Goal: Task Accomplishment & Management: Manage account settings

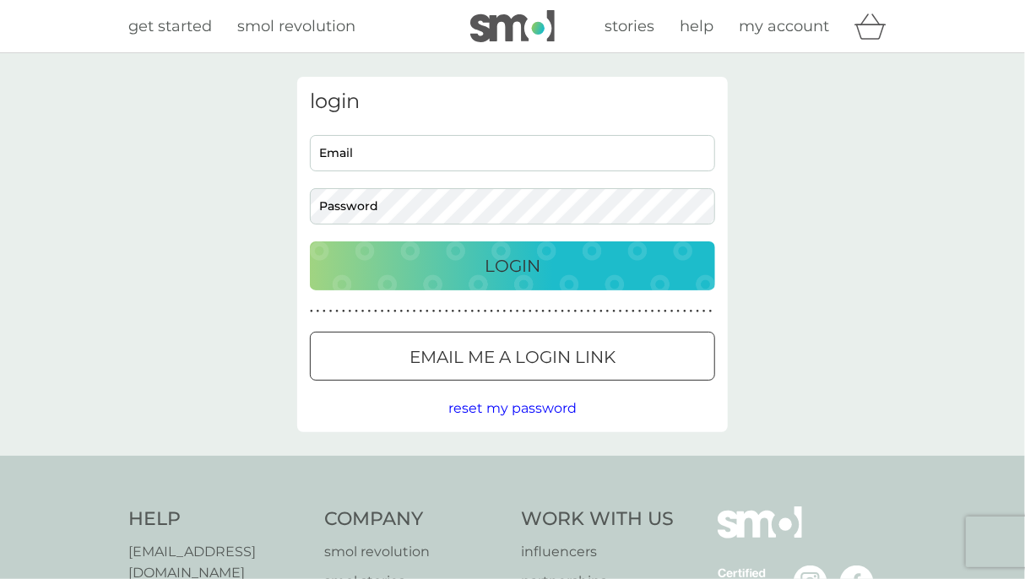
type input "[EMAIL_ADDRESS][DOMAIN_NAME]"
click at [522, 269] on p "Login" at bounding box center [512, 265] width 56 height 27
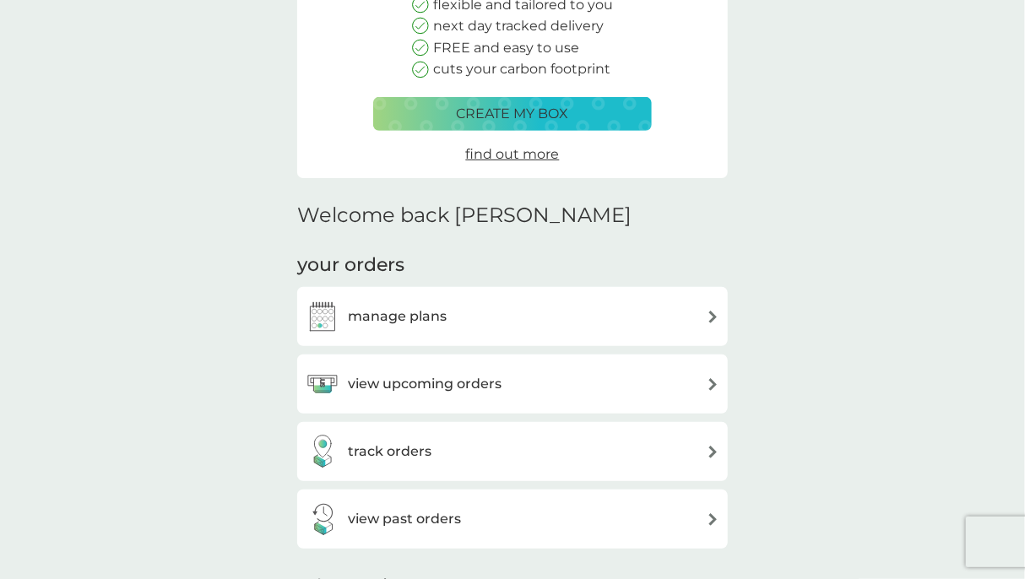
scroll to position [253, 0]
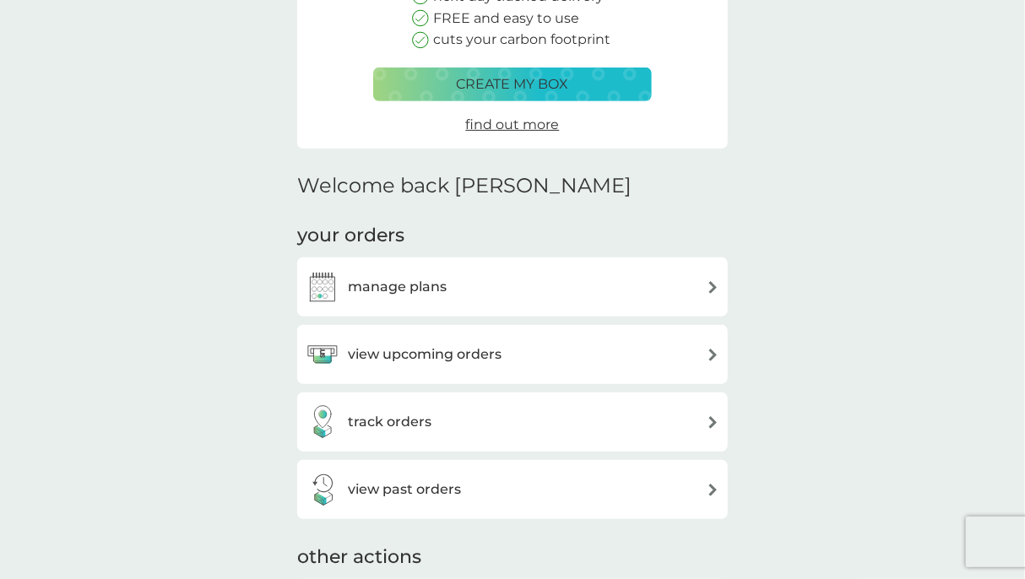
click at [393, 490] on h3 "view past orders" at bounding box center [404, 490] width 113 height 22
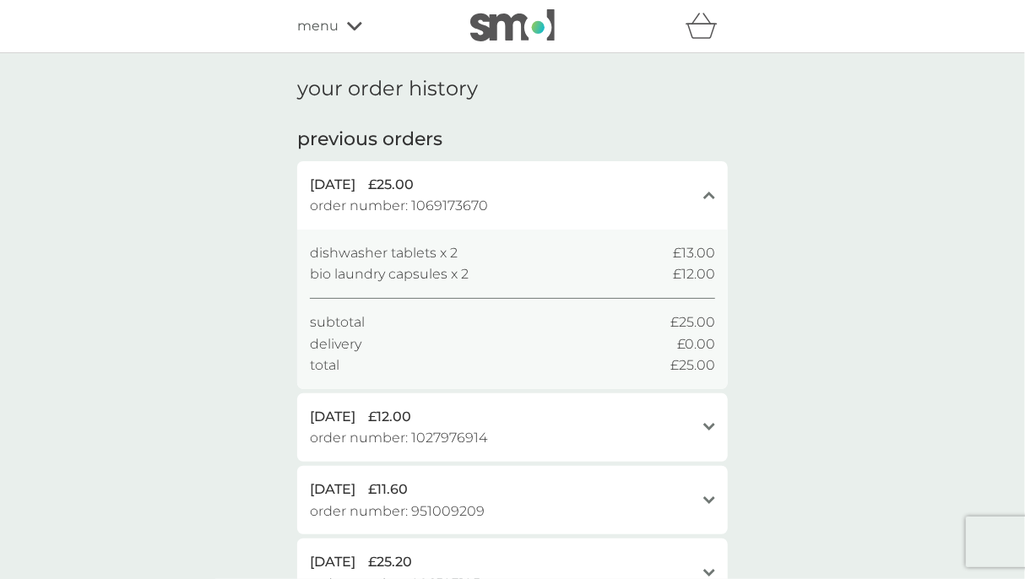
click at [456, 211] on span "order number: 1069173670" at bounding box center [399, 206] width 178 height 22
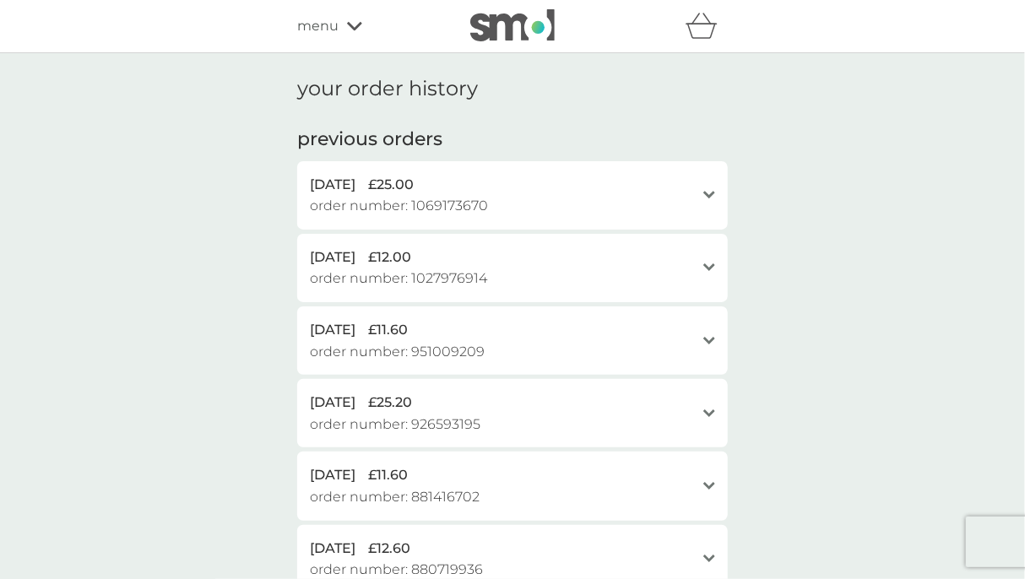
click at [456, 211] on span "order number: 1069173670" at bounding box center [399, 206] width 178 height 22
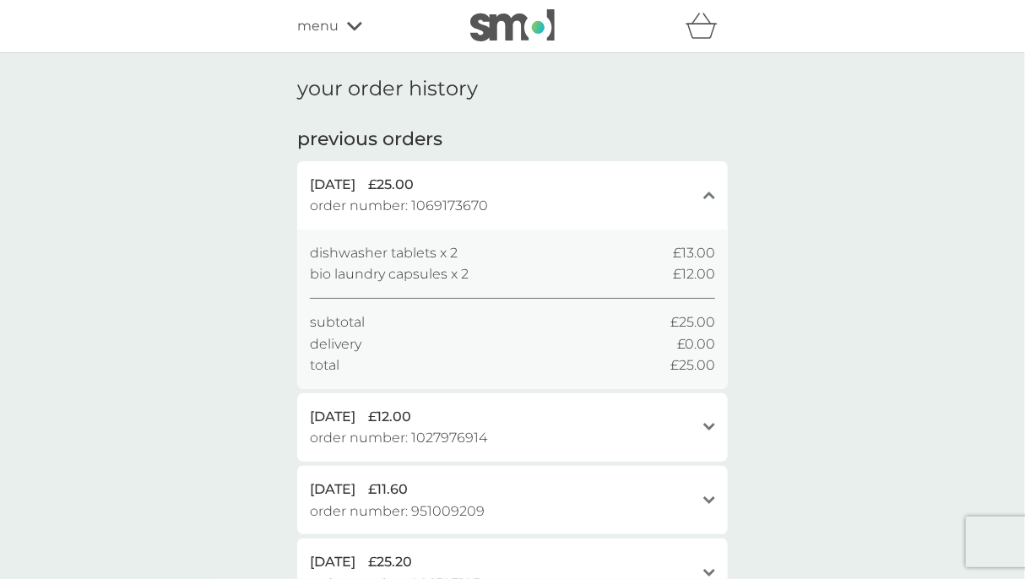
click at [307, 29] on span "menu" at bounding box center [317, 26] width 41 height 22
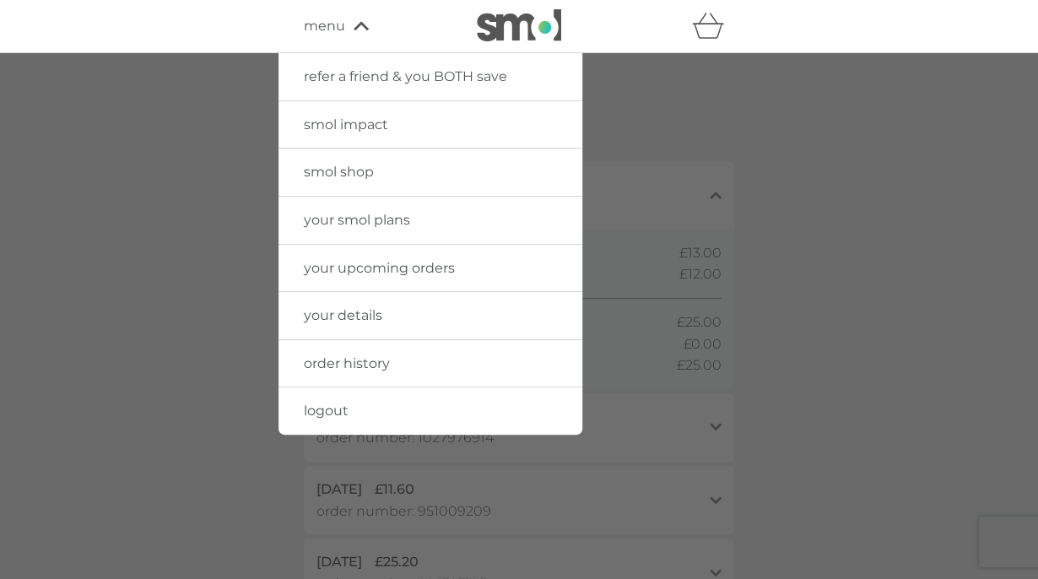
click at [358, 261] on span "your upcoming orders" at bounding box center [379, 268] width 151 height 16
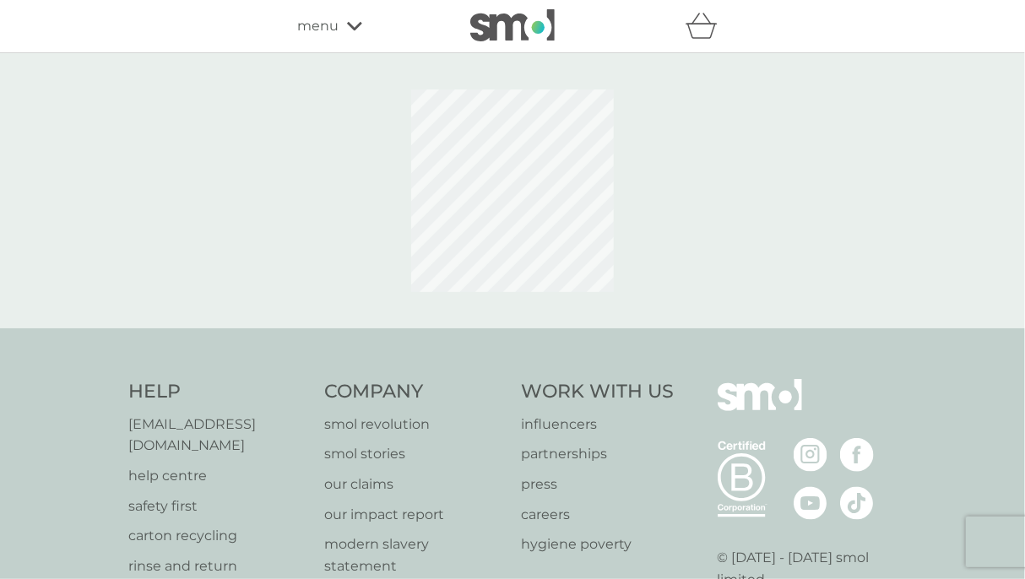
click at [354, 24] on icon at bounding box center [354, 26] width 15 height 10
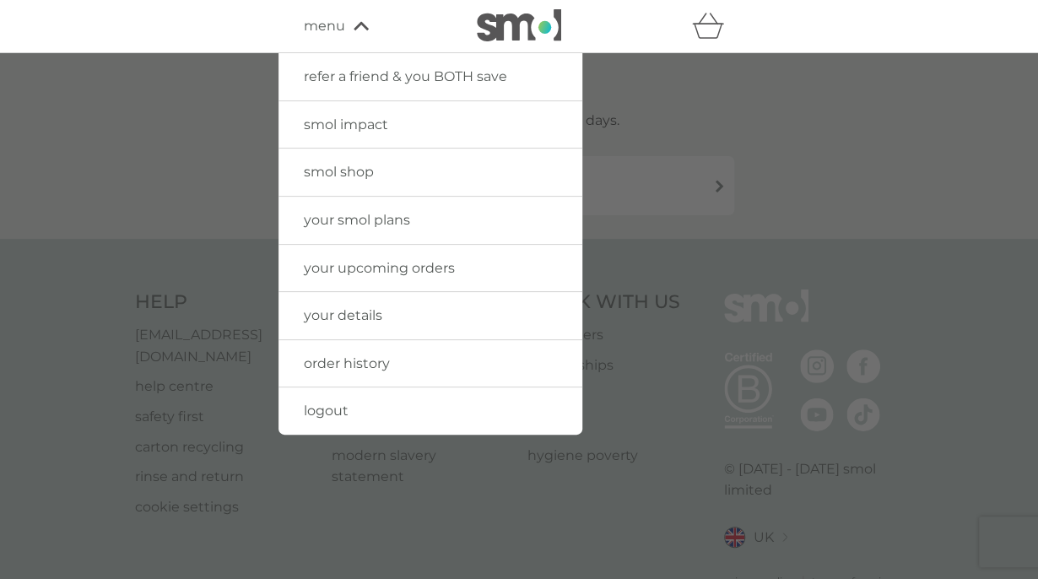
click at [823, 127] on div at bounding box center [519, 342] width 1038 height 579
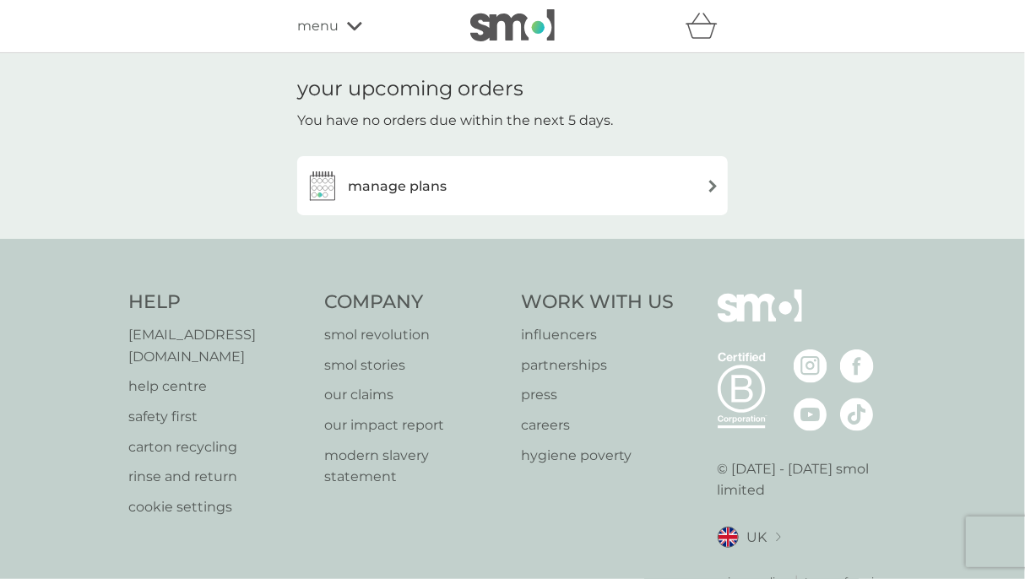
click at [425, 176] on h3 "manage plans" at bounding box center [397, 187] width 99 height 22
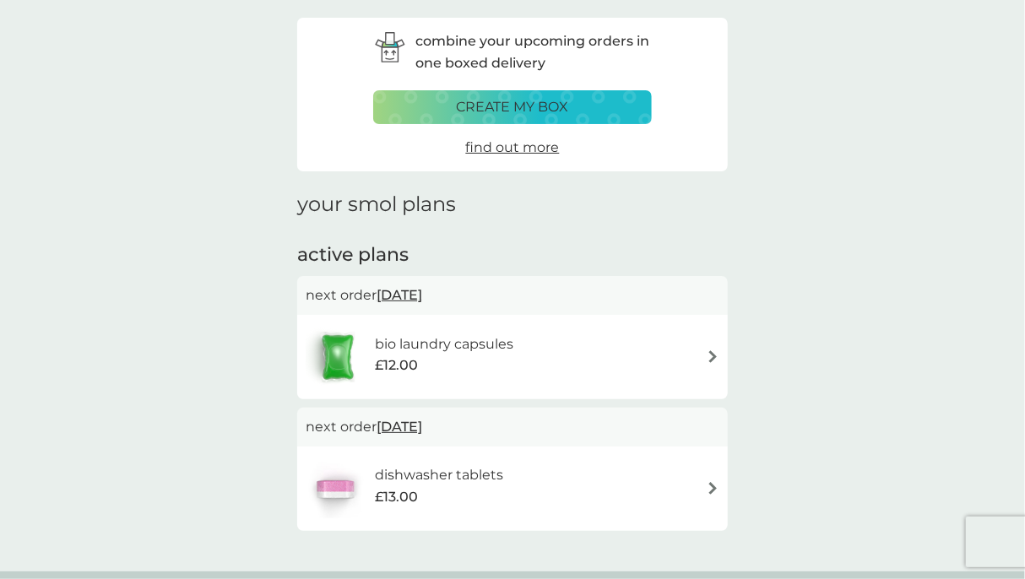
scroll to position [84, 0]
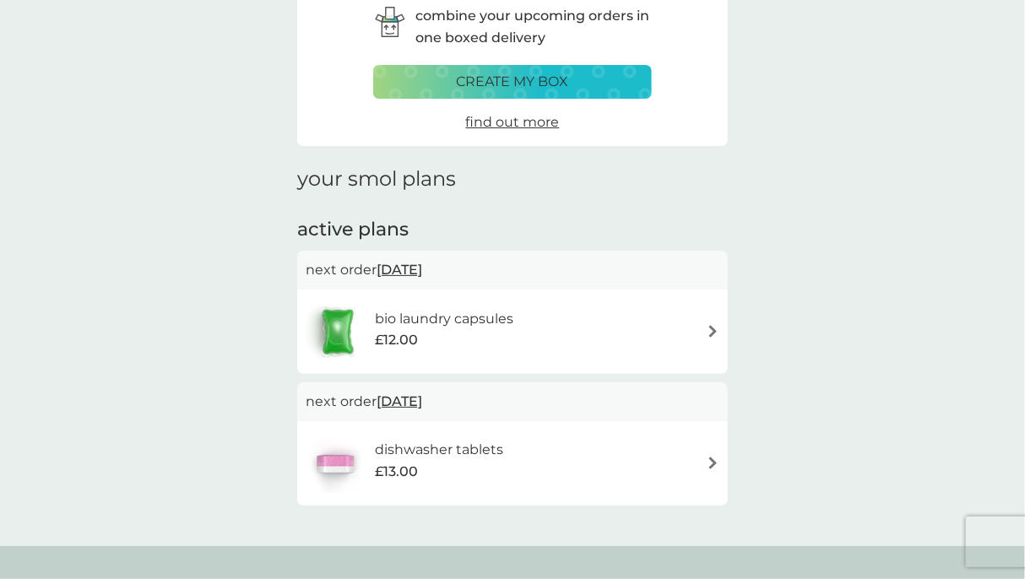
click at [648, 333] on div "bio laundry capsules £12.00" at bounding box center [513, 331] width 414 height 59
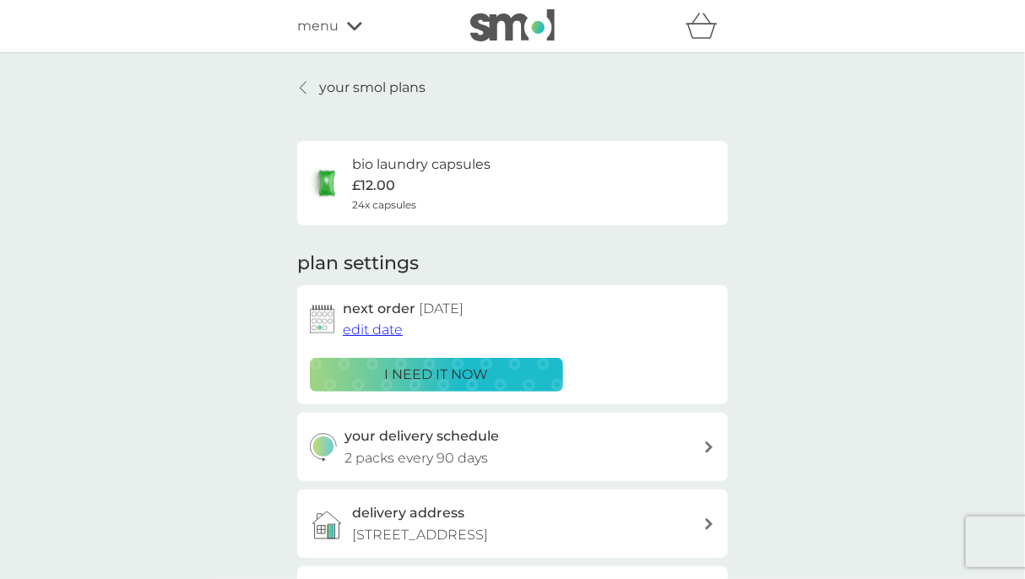
click at [494, 371] on div "i need it now" at bounding box center [436, 375] width 231 height 22
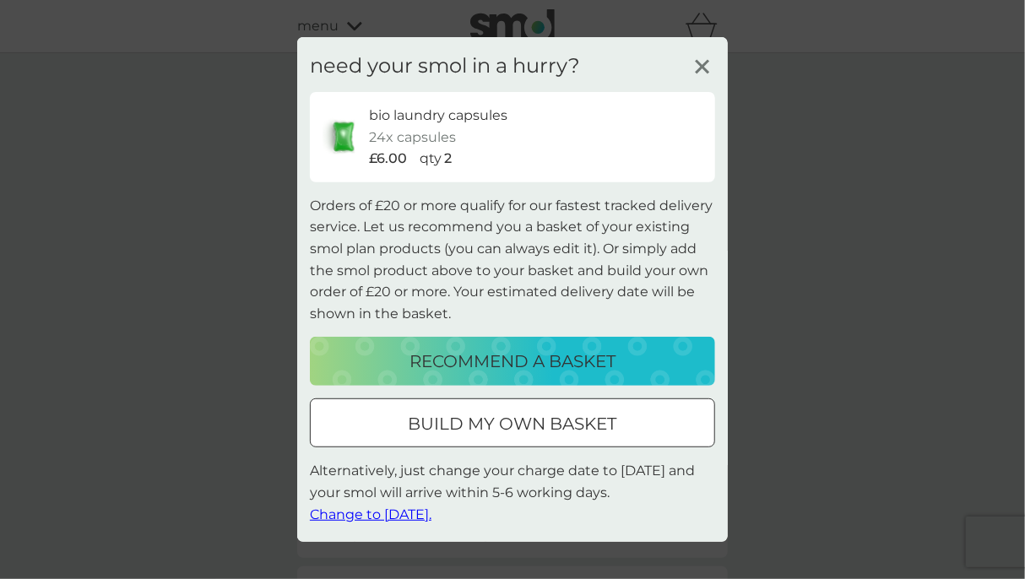
click at [406, 517] on span "Change to tomorrow." at bounding box center [371, 514] width 122 height 16
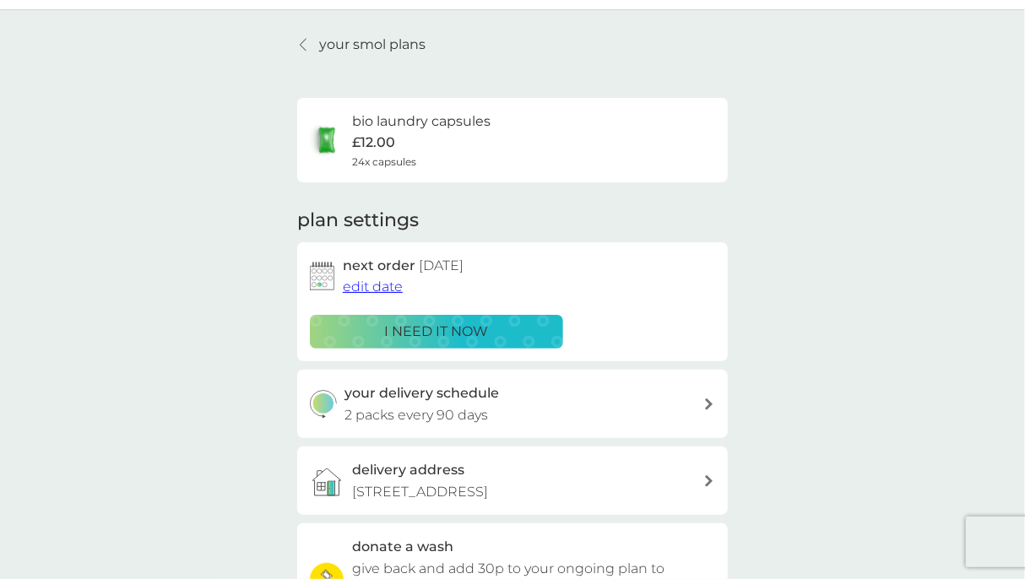
scroll to position [84, 0]
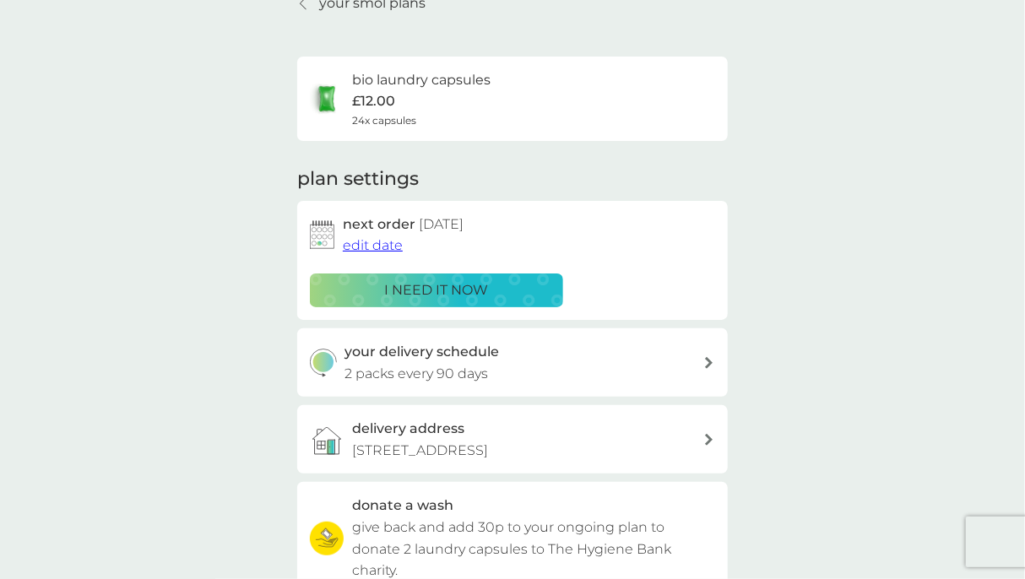
click at [448, 355] on h3 "your delivery schedule" at bounding box center [422, 352] width 154 height 22
select select "91"
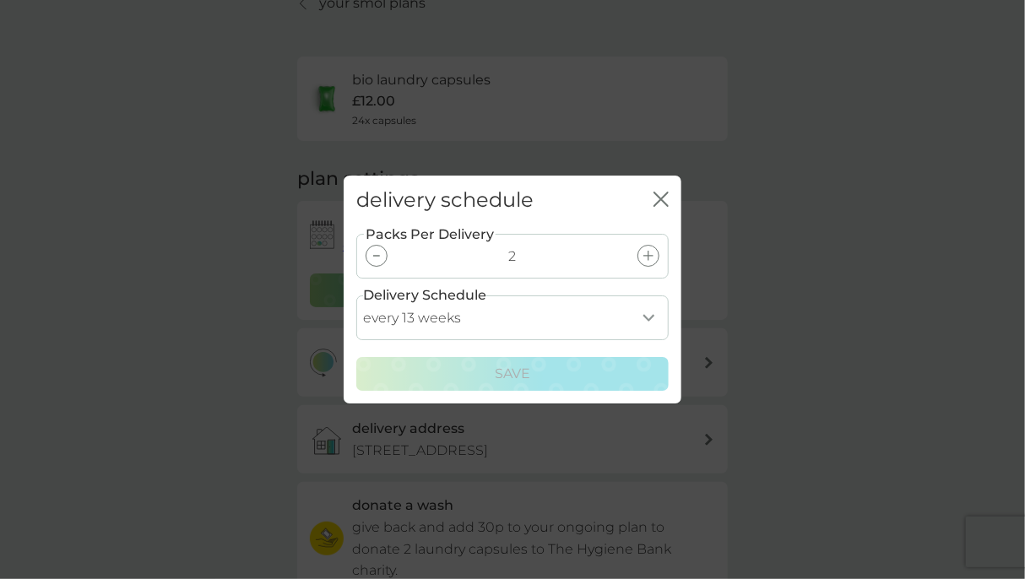
click at [653, 189] on div "close" at bounding box center [660, 200] width 15 height 24
click at [668, 199] on div "delivery schedule close" at bounding box center [513, 201] width 338 height 50
click at [658, 201] on icon "close" at bounding box center [657, 199] width 7 height 14
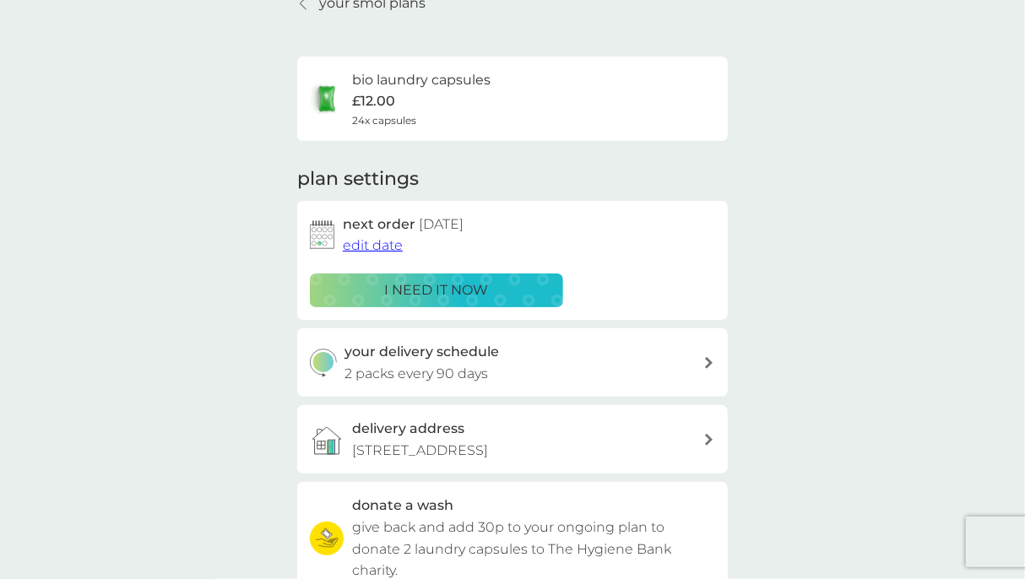
scroll to position [0, 0]
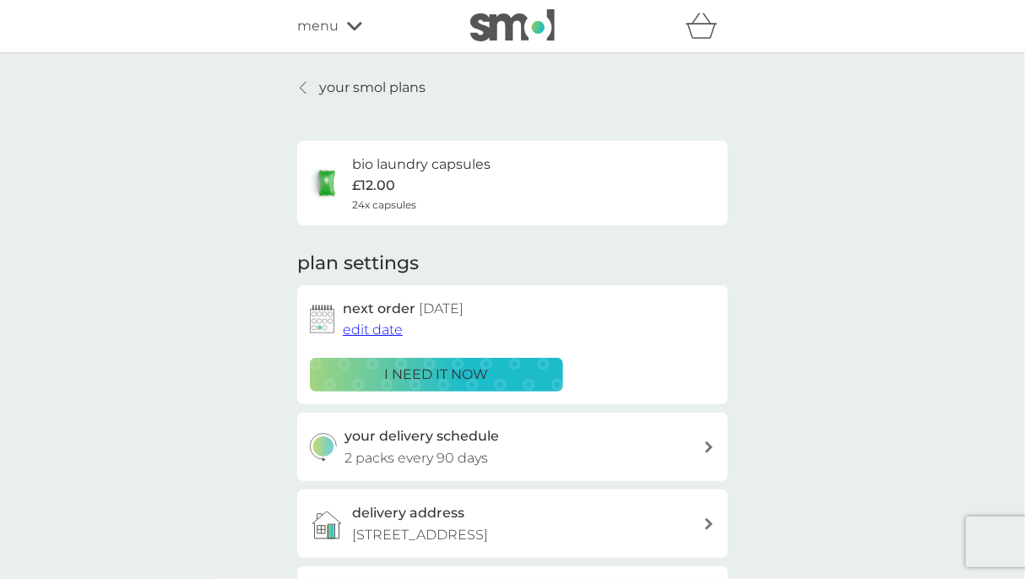
click at [344, 91] on p "your smol plans" at bounding box center [372, 88] width 106 height 22
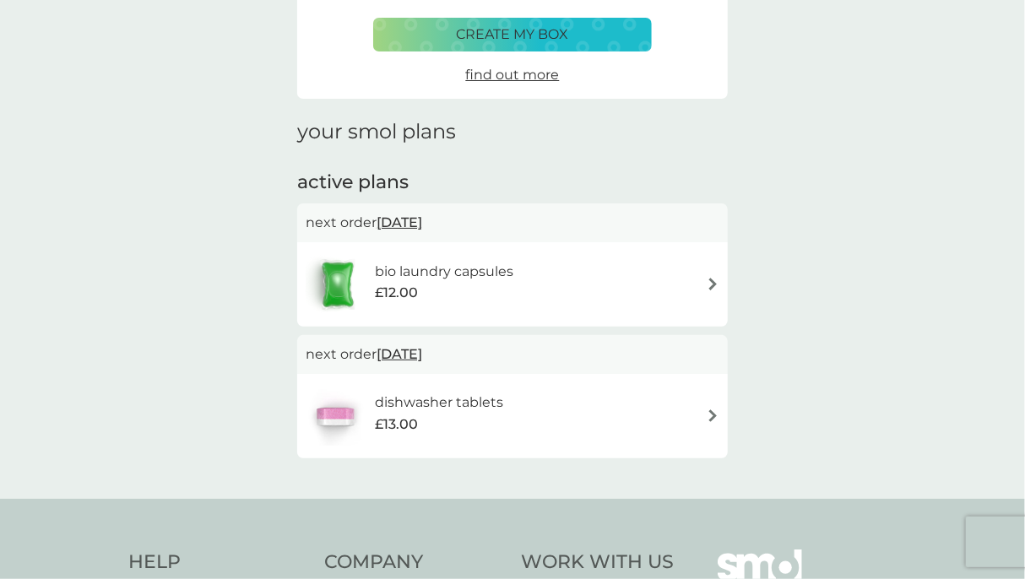
scroll to position [169, 0]
